Goal: Register for event/course

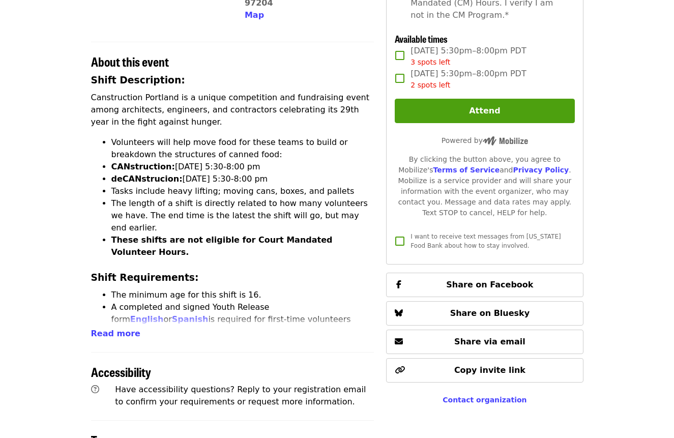
scroll to position [320, 0]
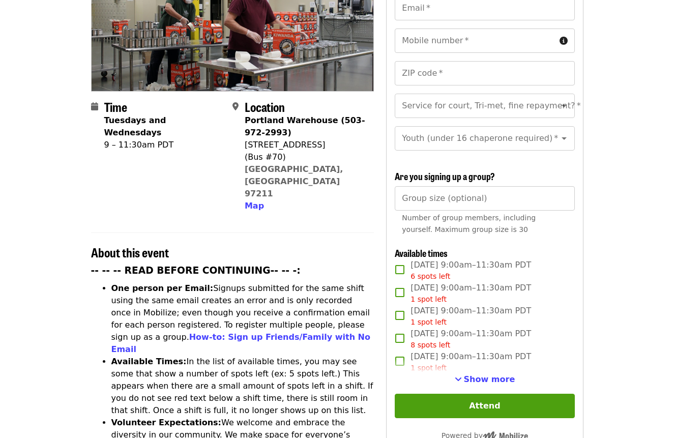
scroll to position [171, 0]
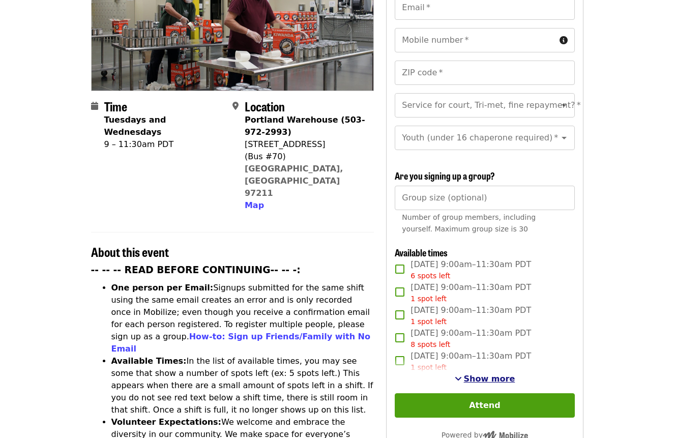
click at [476, 374] on span "Show more" at bounding box center [489, 379] width 51 height 10
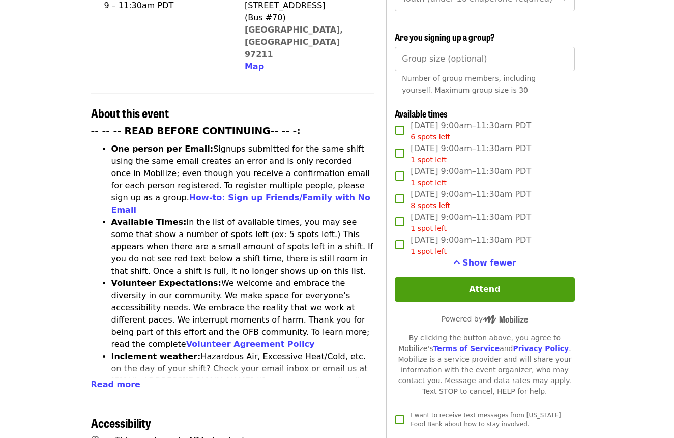
scroll to position [311, 0]
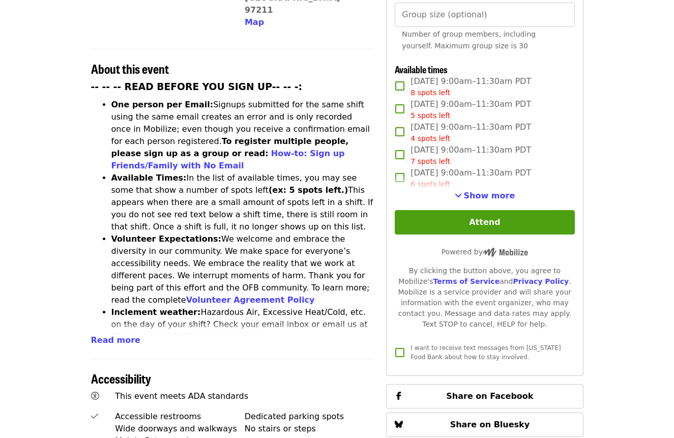
scroll to position [356, 0]
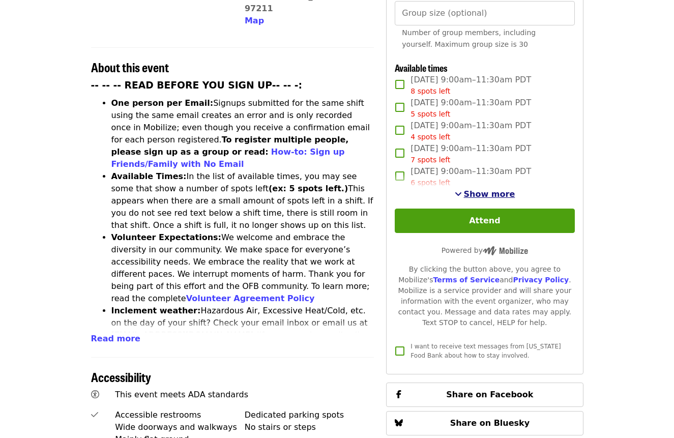
click at [481, 189] on span "Show more" at bounding box center [489, 194] width 51 height 10
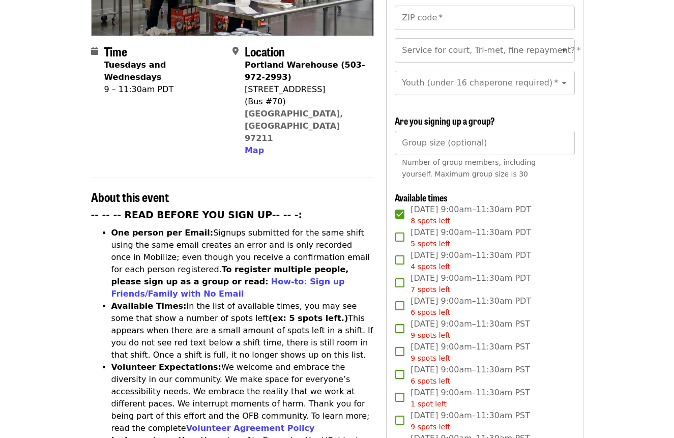
scroll to position [227, 0]
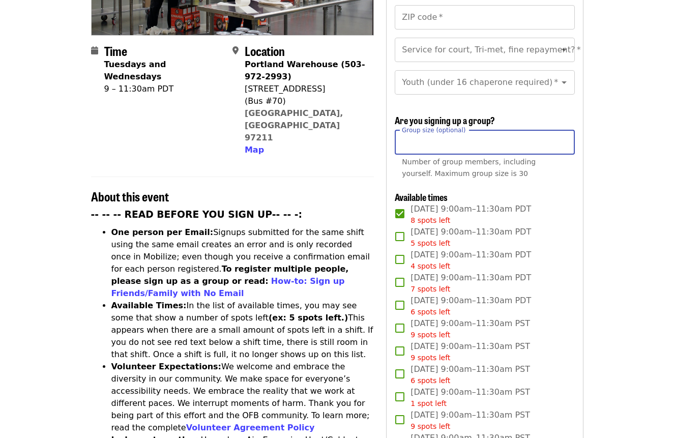
click at [560, 130] on input "*" at bounding box center [484, 142] width 179 height 24
click at [563, 130] on input "*" at bounding box center [484, 142] width 179 height 24
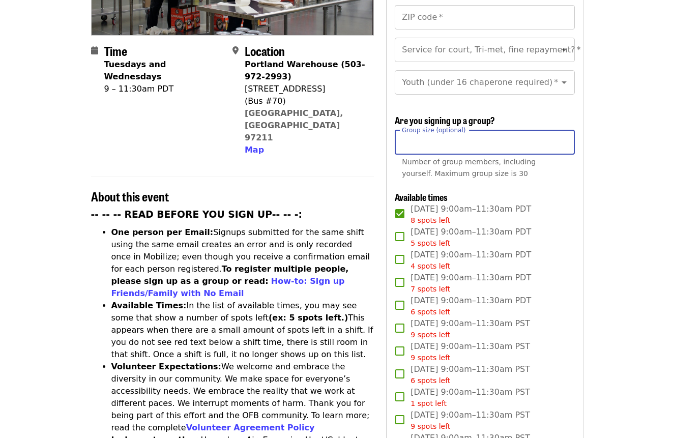
click at [562, 130] on input "*" at bounding box center [484, 142] width 179 height 24
click at [561, 130] on input "*" at bounding box center [484, 142] width 179 height 24
type input "*"
click at [563, 130] on input "*" at bounding box center [484, 142] width 179 height 24
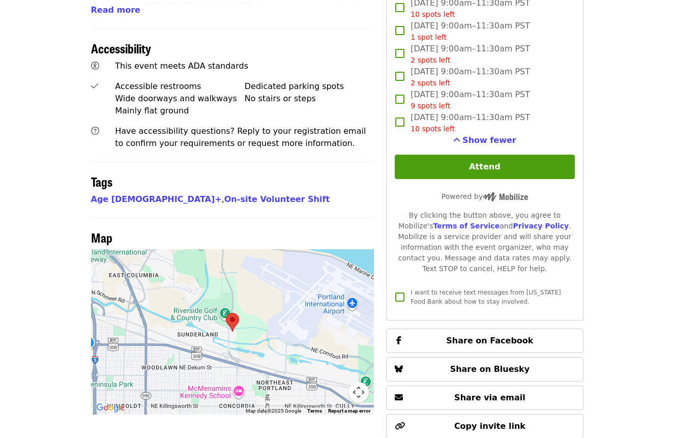
scroll to position [686, 0]
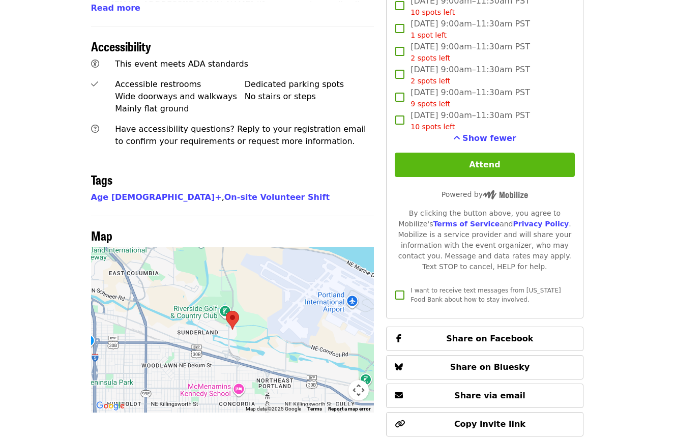
click at [542, 155] on button "Attend" at bounding box center [484, 165] width 179 height 24
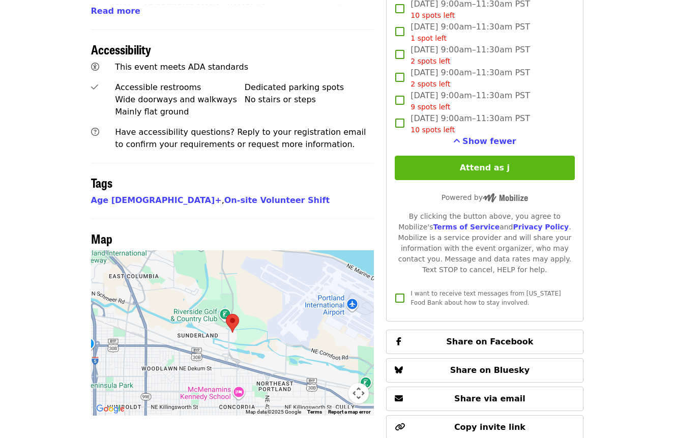
scroll to position [0, 0]
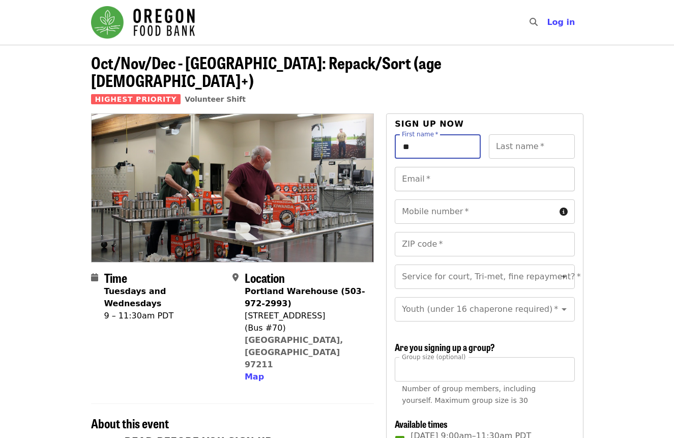
type input "*"
type input "****"
type input "*******"
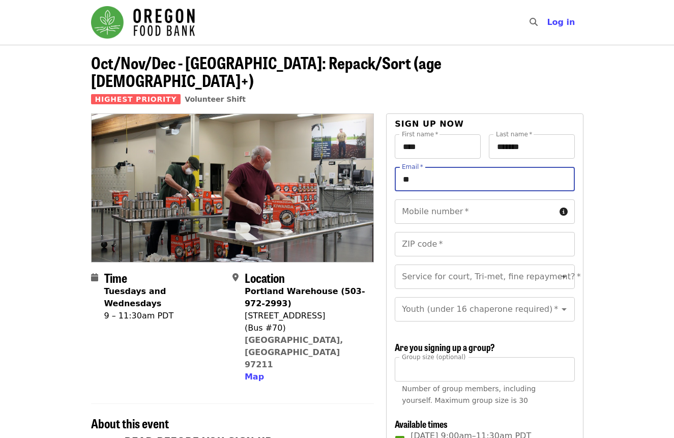
type input "*"
type input "**********"
click at [506, 199] on input "Mobile number   *" at bounding box center [475, 211] width 160 height 24
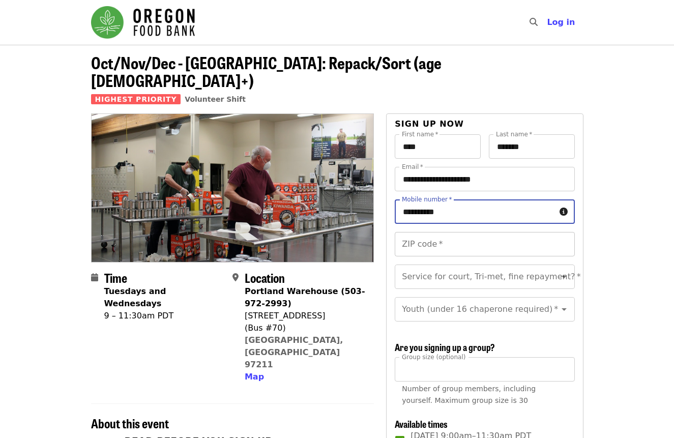
type input "**********"
click at [476, 235] on input "ZIP code   *" at bounding box center [484, 244] width 179 height 24
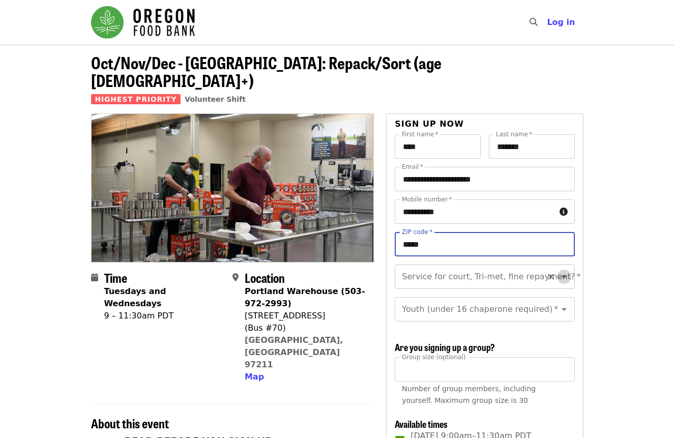
click at [568, 270] on icon "Open" at bounding box center [564, 276] width 12 height 12
type input "*****"
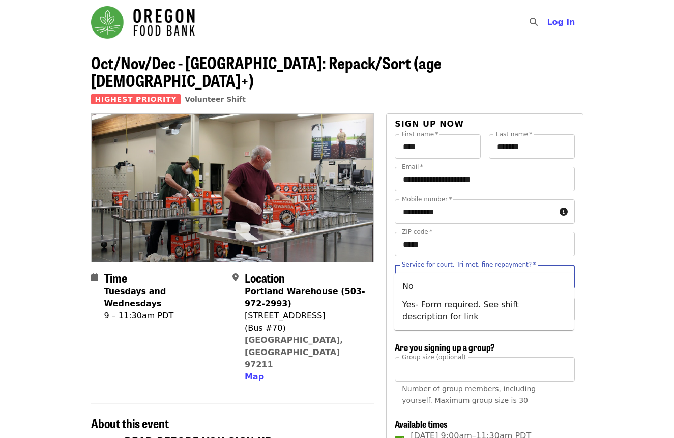
click at [568, 270] on icon "Close" at bounding box center [564, 276] width 12 height 12
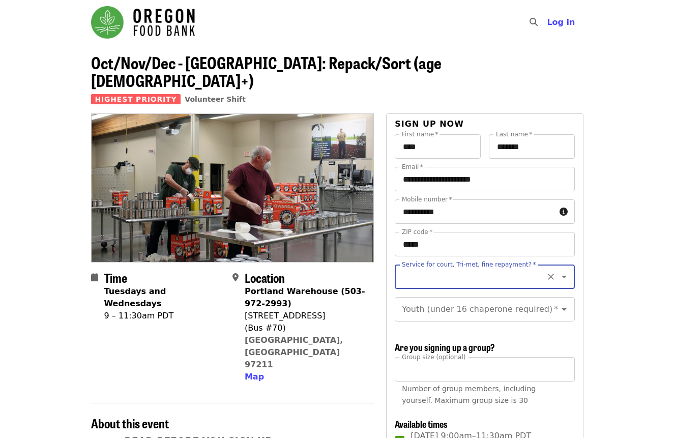
click at [568, 270] on icon "Open" at bounding box center [564, 276] width 12 height 12
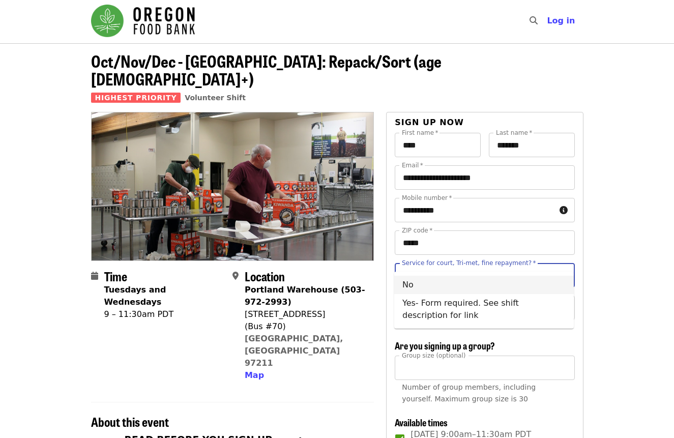
click at [410, 291] on li "No" at bounding box center [483, 285] width 179 height 18
type input "**"
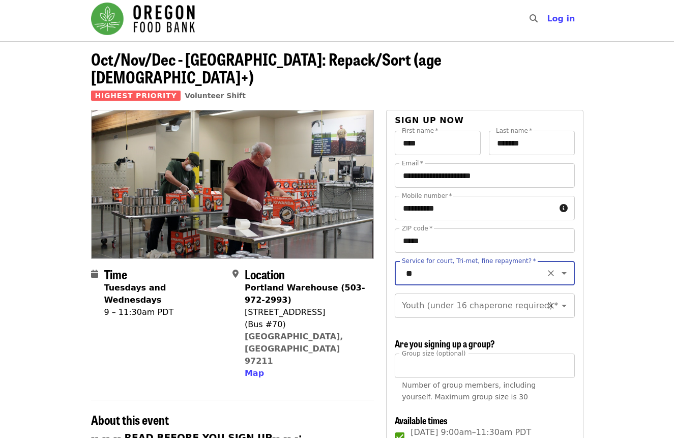
click at [482, 296] on input "Youth (under 16 chaperone required)   *" at bounding box center [472, 305] width 138 height 19
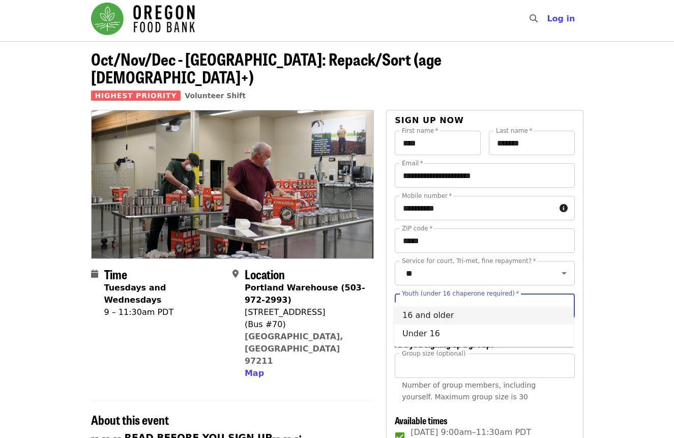
click at [443, 324] on li "16 and older" at bounding box center [483, 315] width 179 height 18
type input "**********"
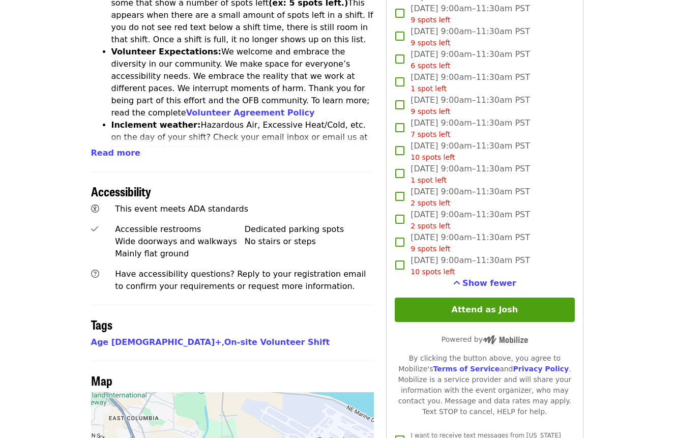
scroll to position [548, 0]
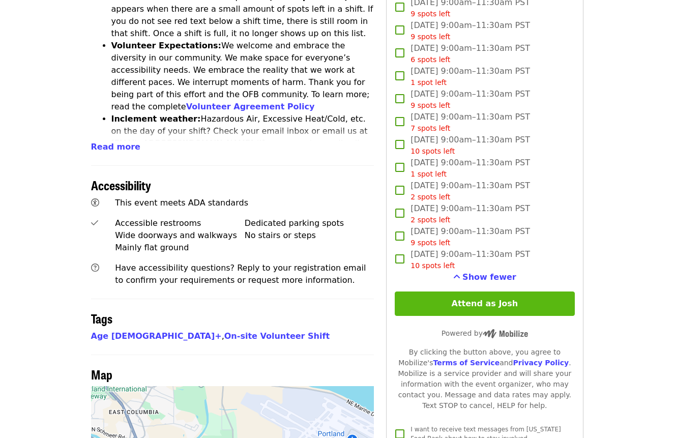
click at [505, 291] on button "Attend as Josh" at bounding box center [484, 303] width 179 height 24
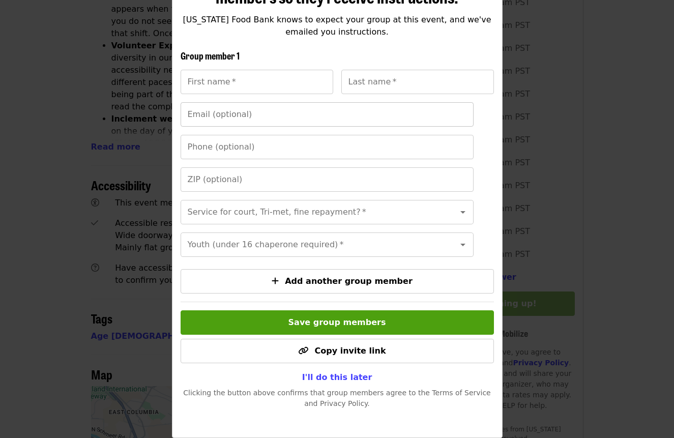
scroll to position [153, 0]
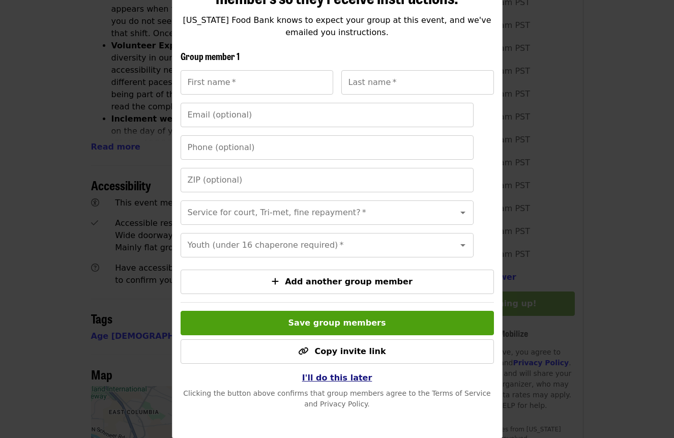
click at [339, 374] on span "I'll do this later" at bounding box center [337, 378] width 70 height 10
